Goal: Information Seeking & Learning: Learn about a topic

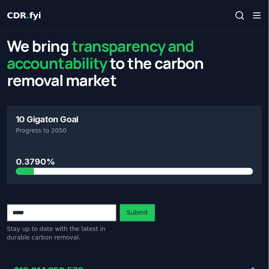
click at [256, 16] on icon "button" at bounding box center [257, 15] width 10 height 10
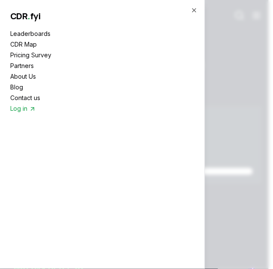
click at [18, 108] on span "Log in" at bounding box center [23, 108] width 26 height 9
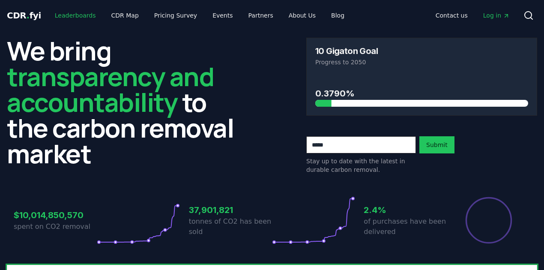
click at [87, 18] on link "Leaderboards" at bounding box center [75, 15] width 55 height 15
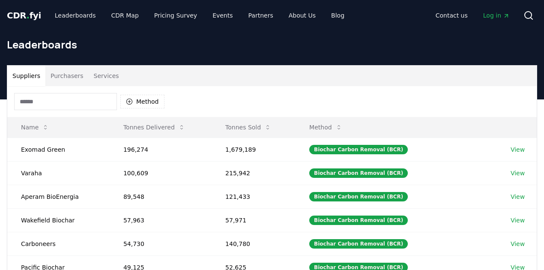
click at [68, 77] on button "Purchasers" at bounding box center [66, 76] width 43 height 21
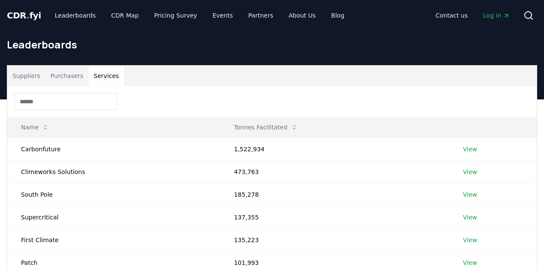
click at [97, 76] on button "Services" at bounding box center [107, 76] width 36 height 21
click at [66, 76] on button "Purchasers" at bounding box center [66, 76] width 43 height 21
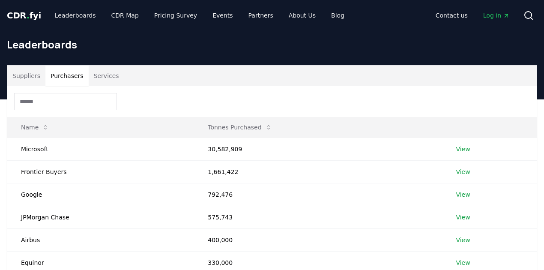
click at [21, 72] on button "Suppliers" at bounding box center [26, 76] width 38 height 21
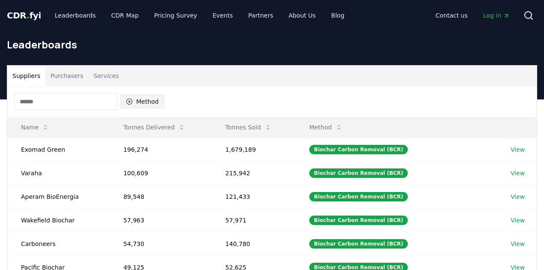
click at [150, 105] on button "Method" at bounding box center [142, 102] width 44 height 14
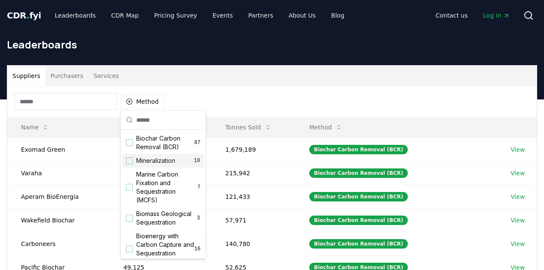
scroll to position [28, 0]
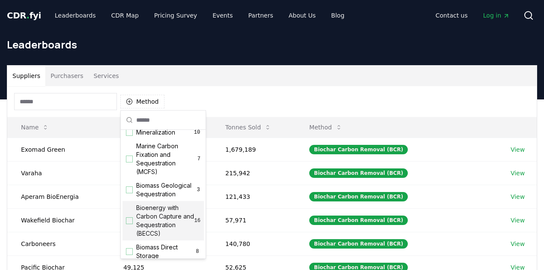
click at [162, 219] on span "Bioenergy with Carbon Capture and Sequestration (BECCS)" at bounding box center [165, 220] width 58 height 34
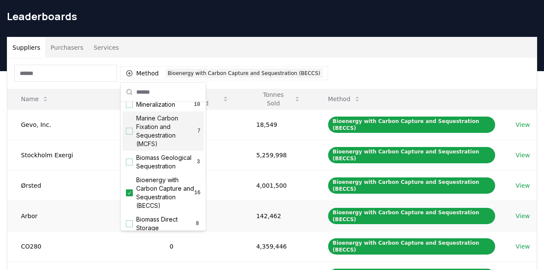
scroll to position [0, 0]
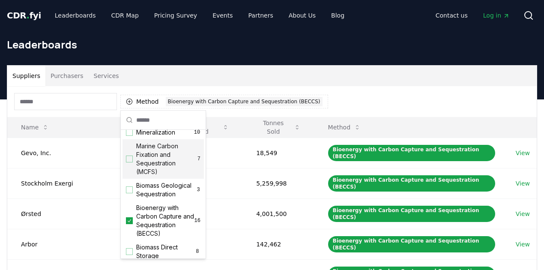
click at [173, 78] on div "Suppliers Purchasers Services" at bounding box center [271, 76] width 529 height 21
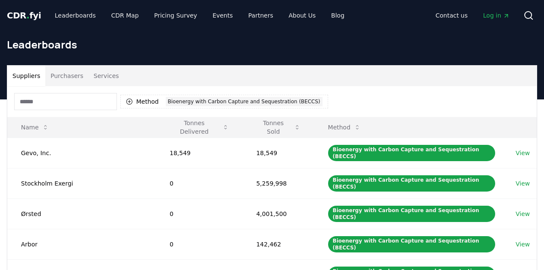
scroll to position [57, 0]
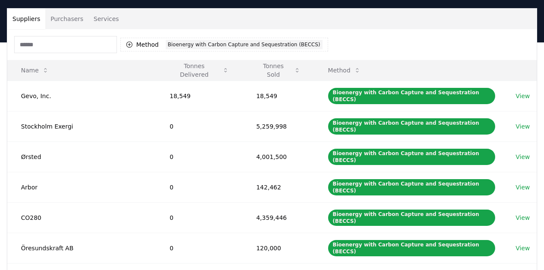
click at [62, 19] on button "Purchasers" at bounding box center [66, 19] width 43 height 21
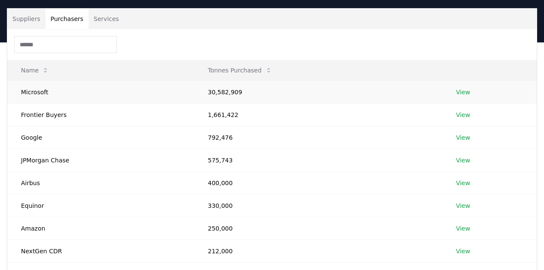
click at [38, 93] on td "Microsoft" at bounding box center [100, 92] width 187 height 23
click at [260, 94] on td "30,582,909" at bounding box center [318, 92] width 248 height 23
click at [69, 45] on input at bounding box center [65, 44] width 103 height 17
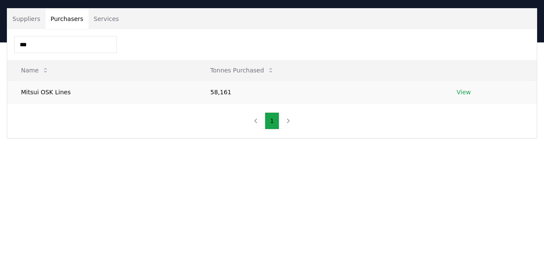
type input "***"
click at [269, 92] on link "View" at bounding box center [464, 92] width 14 height 9
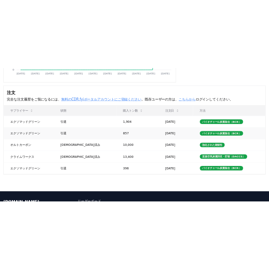
scroll to position [230, 0]
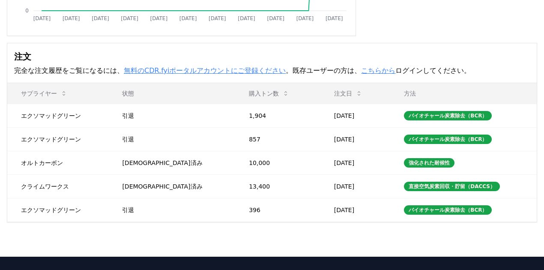
click at [361, 75] on font "こちらから" at bounding box center [378, 70] width 34 height 8
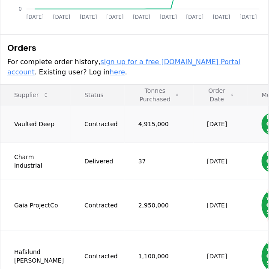
scroll to position [285, 0]
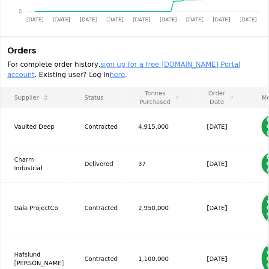
click at [110, 74] on link "here" at bounding box center [117, 75] width 15 height 8
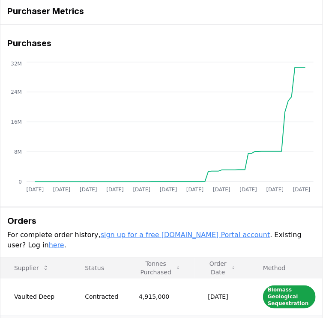
scroll to position [114, 0]
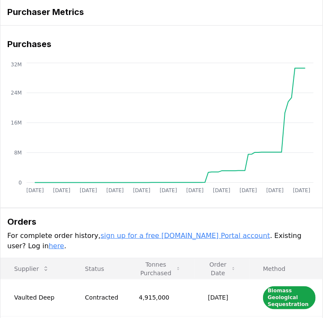
click at [181, 232] on link "sign up for a free [DOMAIN_NAME] Portal account" at bounding box center [186, 236] width 170 height 8
